Goal: Task Accomplishment & Management: Manage account settings

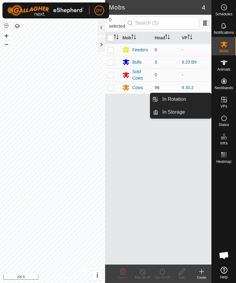
click at [197, 101] on link "In Rotation" at bounding box center [185, 99] width 53 height 12
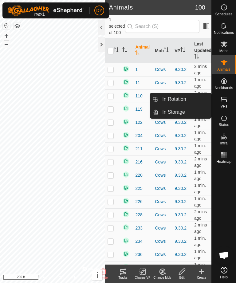
click at [197, 103] on link "In Rotation" at bounding box center [185, 99] width 53 height 12
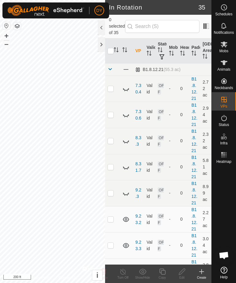
click at [112, 86] on p-checkbox at bounding box center [111, 88] width 6 height 5
click at [111, 86] on p-checkbox at bounding box center [111, 88] width 6 height 5
checkbox input "false"
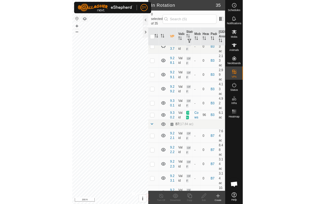
scroll to position [615, 0]
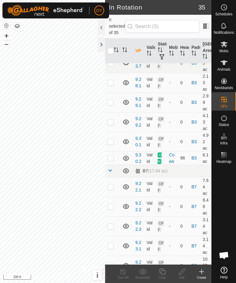
click at [112, 142] on p-checkbox at bounding box center [111, 141] width 6 height 5
checkbox input "true"
click at [114, 157] on p-checkbox at bounding box center [111, 158] width 6 height 5
checkbox input "true"
click at [111, 141] on p-checkbox at bounding box center [111, 141] width 6 height 5
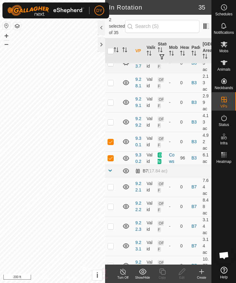
checkbox input "false"
click at [163, 274] on icon at bounding box center [163, 271] width 8 height 7
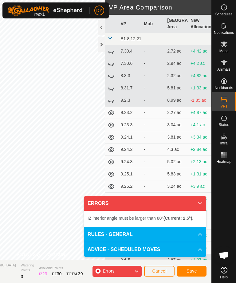
click at [202, 206] on icon at bounding box center [200, 203] width 5 height 5
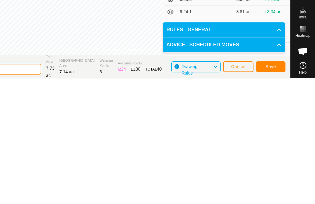
type input "9"
type input "10.1.1"
click at [236, 190] on span "Save" at bounding box center [270, 192] width 10 height 5
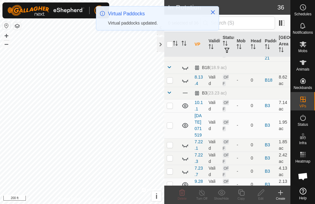
scroll to position [350, 0]
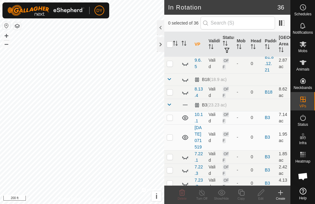
click at [170, 119] on p-checkbox at bounding box center [170, 117] width 6 height 5
checkbox input "true"
click at [236, 195] on icon at bounding box center [241, 193] width 6 height 6
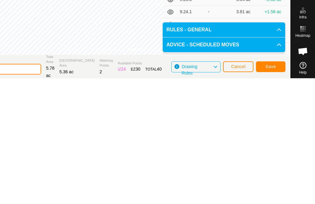
type input "10.1.2"
click at [236, 187] on button "Save" at bounding box center [271, 192] width 30 height 11
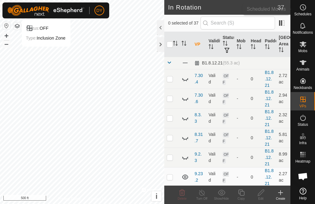
click at [236, 13] on span "Schedules" at bounding box center [302, 14] width 17 height 4
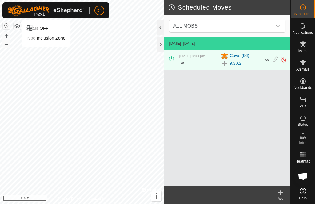
click at [236, 197] on div "Add" at bounding box center [281, 199] width 20 height 5
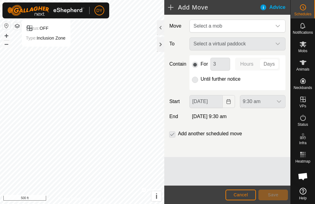
click at [232, 25] on span "Select a mob" at bounding box center [231, 26] width 81 height 12
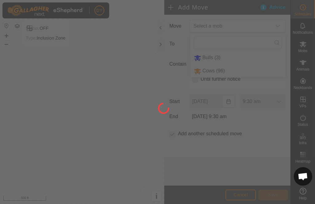
click at [213, 71] on div at bounding box center [157, 102] width 315 height 204
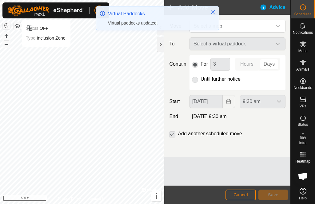
click at [236, 24] on span "Select a mob" at bounding box center [231, 26] width 81 height 12
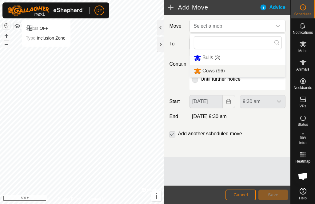
click at [217, 71] on span "Cows (96)" at bounding box center [213, 70] width 22 height 5
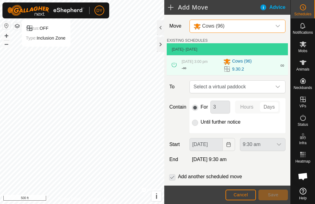
click at [236, 93] on div "dropdown trigger" at bounding box center [277, 87] width 12 height 12
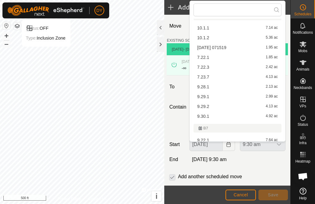
scroll to position [223, 0]
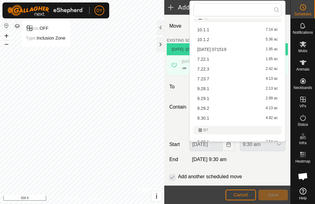
click at [215, 28] on div "10.1.1 7.14 ac" at bounding box center [237, 30] width 81 height 4
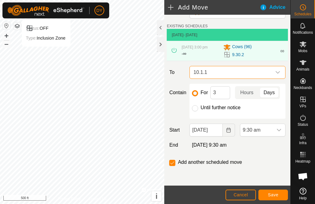
scroll to position [19, 0]
click at [224, 93] on input "3" at bounding box center [220, 92] width 20 height 13
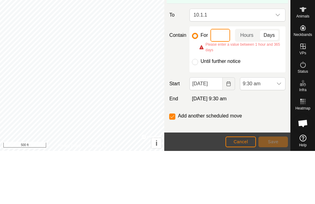
type input "4"
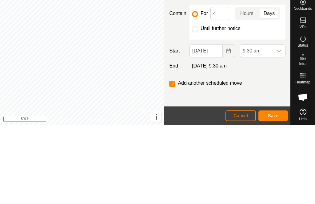
click at [236, 124] on span "9:30 am" at bounding box center [256, 130] width 33 height 12
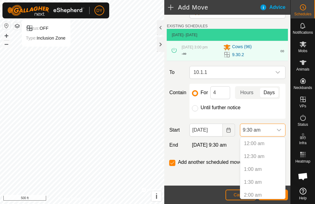
scroll to position [196, 0]
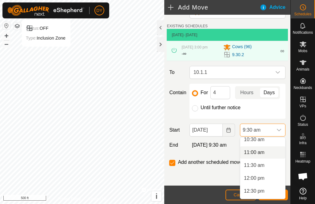
click at [236, 153] on li "11:00 am" at bounding box center [262, 153] width 45 height 12
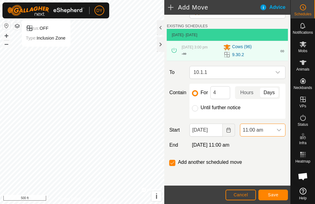
scroll to position [19, 0]
click at [236, 93] on span "Hours" at bounding box center [246, 92] width 13 height 7
click at [236, 196] on button "Save" at bounding box center [273, 195] width 30 height 11
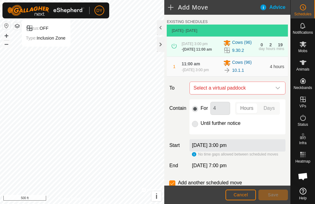
click at [236, 94] on span "Select a virtual paddock" at bounding box center [231, 88] width 81 height 12
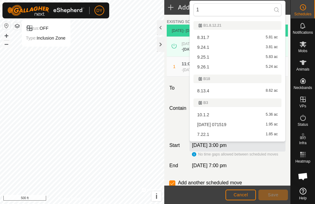
type input "10"
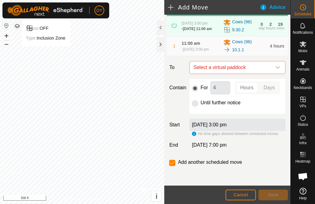
scroll to position [50, 0]
click at [236, 68] on span "Select a virtual paddock" at bounding box center [231, 67] width 81 height 12
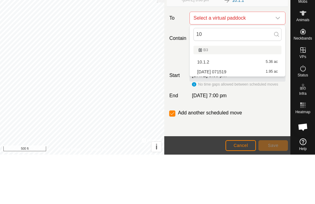
click at [230, 109] on div "10.1.2 5.36 ac" at bounding box center [237, 111] width 81 height 4
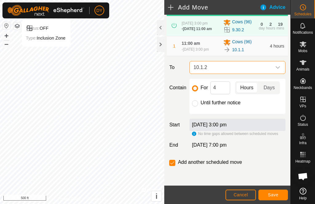
click at [195, 104] on input "Until further notice" at bounding box center [195, 104] width 6 height 6
radio input "true"
checkbox input "false"
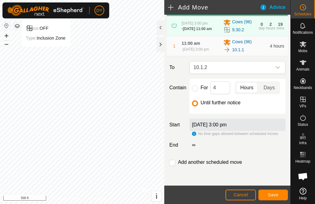
click at [236, 198] on button "Save" at bounding box center [273, 195] width 30 height 11
